Goal: Transaction & Acquisition: Purchase product/service

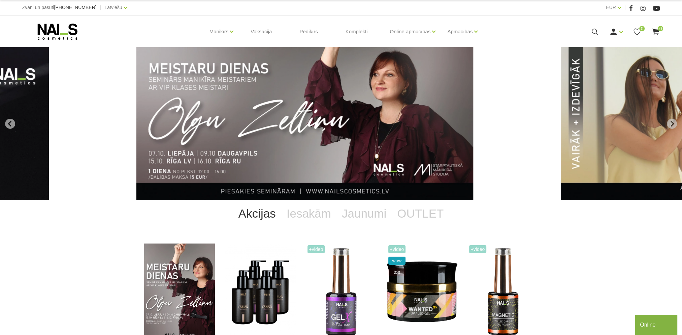
click at [594, 35] on icon at bounding box center [594, 32] width 8 height 8
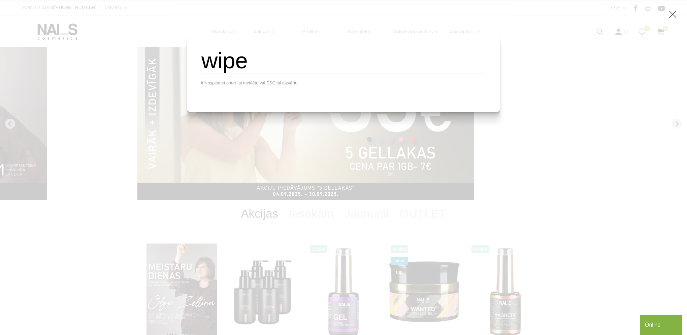
type input "wipe"
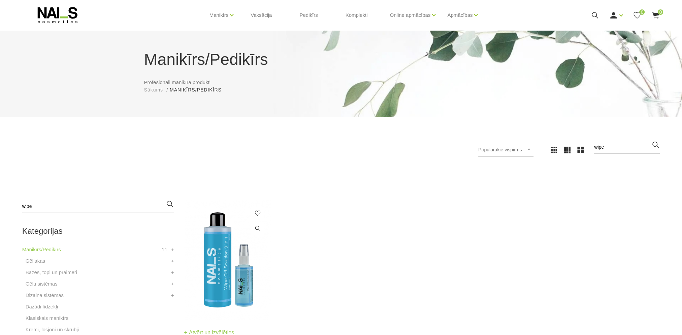
scroll to position [101, 0]
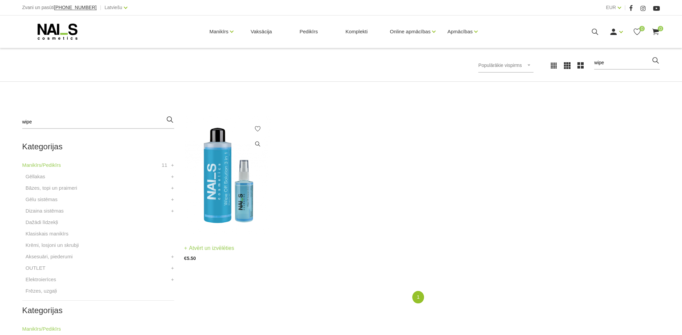
click at [220, 251] on link "Atvērt un izvēlēties" at bounding box center [209, 248] width 50 height 9
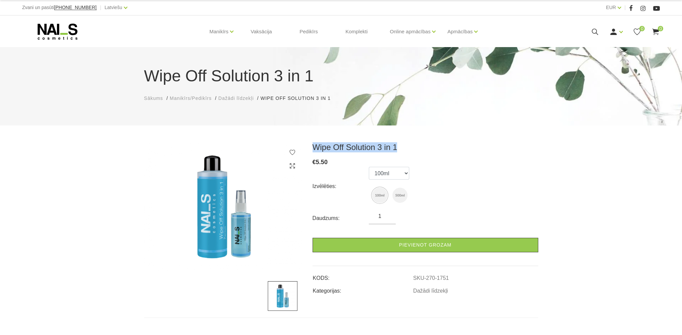
drag, startPoint x: 315, startPoint y: 148, endPoint x: 405, endPoint y: 147, distance: 89.2
click at [405, 147] on h3 "Wipe Off Solution 3 in 1" at bounding box center [425, 147] width 226 height 10
drag, startPoint x: 405, startPoint y: 147, endPoint x: 401, endPoint y: 174, distance: 27.8
click at [401, 175] on select "100ml 500ml" at bounding box center [389, 173] width 40 height 13
click at [456, 159] on div "€ 5.50" at bounding box center [425, 162] width 226 height 9
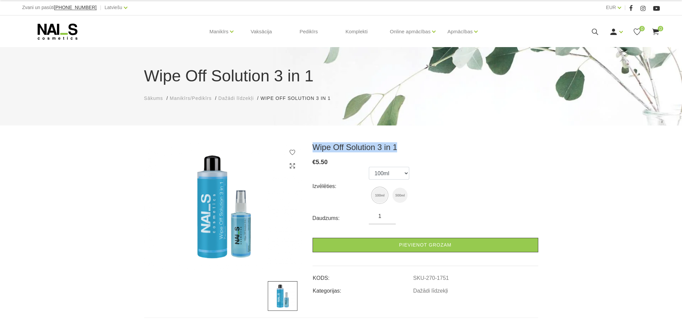
drag, startPoint x: 314, startPoint y: 148, endPoint x: 418, endPoint y: 146, distance: 104.0
click at [418, 146] on h3 "Wipe Off Solution 3 in 1" at bounding box center [425, 147] width 226 height 10
copy h3 "Wipe Off Solution 3 in 1"
